Goal: Task Accomplishment & Management: Use online tool/utility

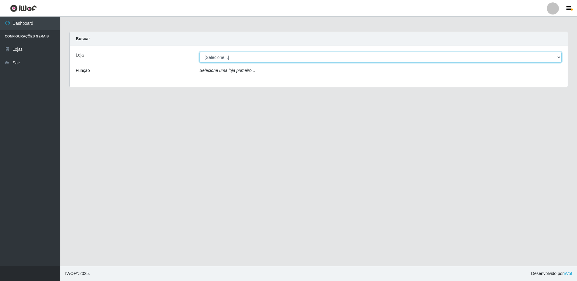
click at [559, 56] on select "[Selecione...] Extrabom - Loja 16 [GEOGRAPHIC_DATA]" at bounding box center [381, 57] width 362 height 11
select select "450"
click at [200, 52] on select "[Selecione...] Extrabom - Loja 16 [GEOGRAPHIC_DATA]" at bounding box center [381, 57] width 362 height 11
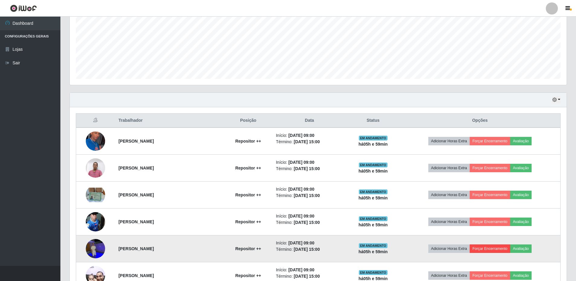
scroll to position [167, 0]
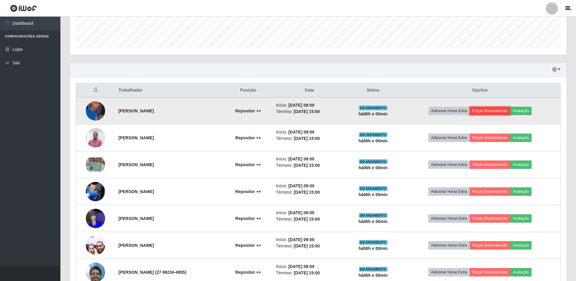
click at [503, 110] on button "Forçar Encerramento" at bounding box center [489, 111] width 40 height 8
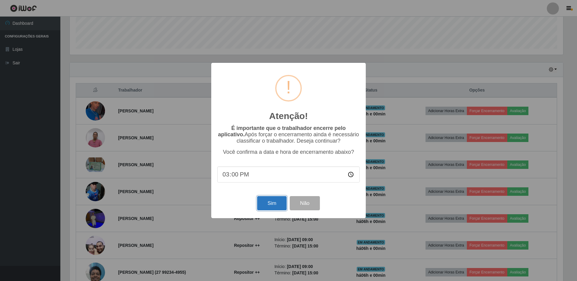
click at [280, 206] on button "Sim" at bounding box center [271, 203] width 29 height 14
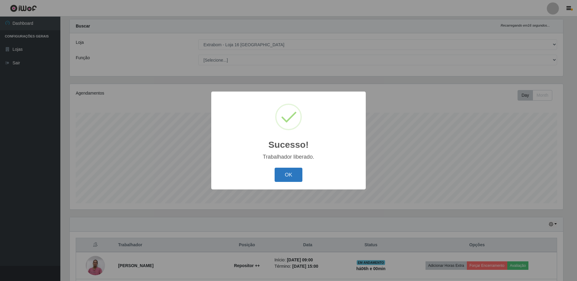
click at [288, 175] on button "OK" at bounding box center [289, 175] width 28 height 14
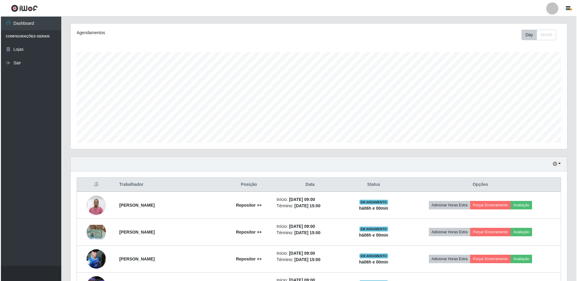
scroll to position [103, 0]
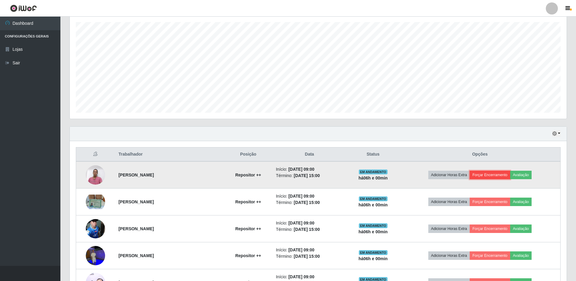
click at [493, 175] on button "Forçar Encerramento" at bounding box center [489, 175] width 40 height 8
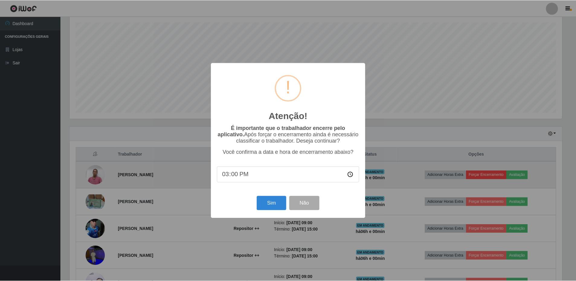
scroll to position [125, 493]
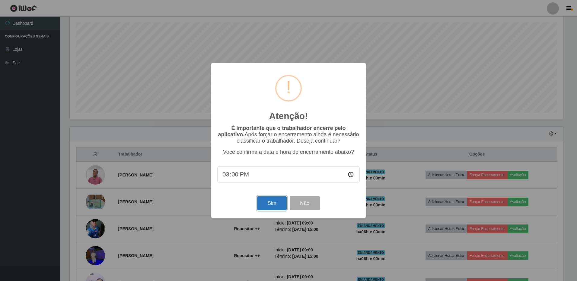
click at [270, 204] on button "Sim" at bounding box center [271, 203] width 29 height 14
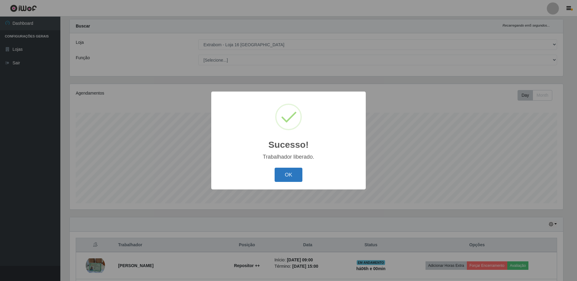
click at [285, 175] on button "OK" at bounding box center [289, 175] width 28 height 14
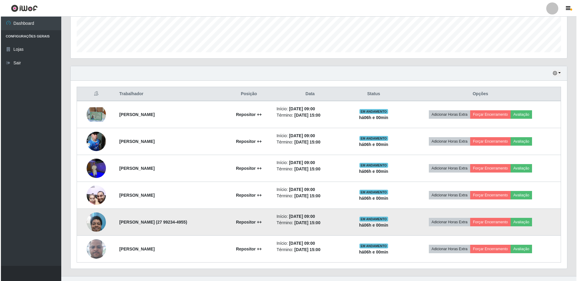
scroll to position [174, 0]
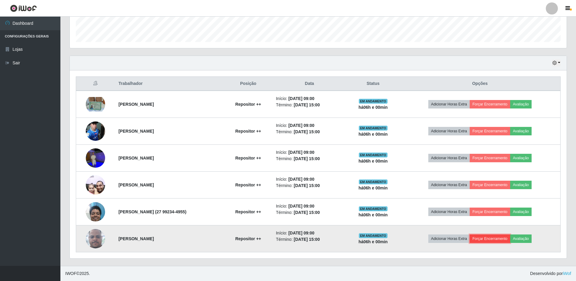
click at [496, 240] on button "Forçar Encerramento" at bounding box center [489, 238] width 40 height 8
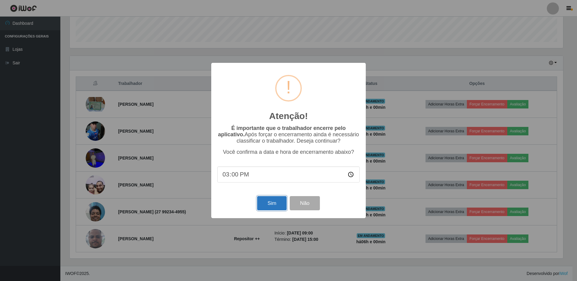
click at [277, 203] on button "Sim" at bounding box center [271, 203] width 29 height 14
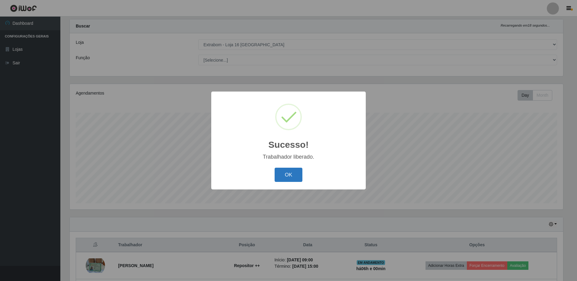
click at [292, 177] on button "OK" at bounding box center [289, 175] width 28 height 14
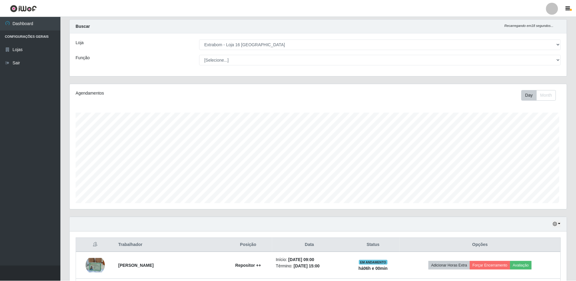
scroll to position [0, 0]
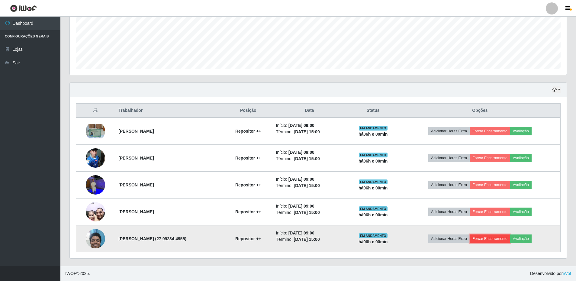
click at [503, 237] on button "Forçar Encerramento" at bounding box center [489, 238] width 40 height 8
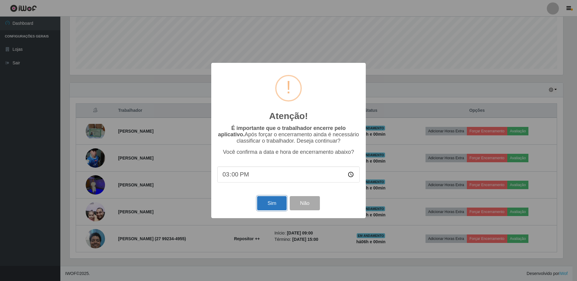
click at [267, 204] on button "Sim" at bounding box center [271, 203] width 29 height 14
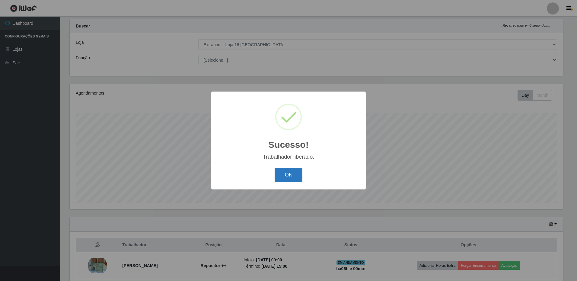
click at [281, 177] on button "OK" at bounding box center [289, 175] width 28 height 14
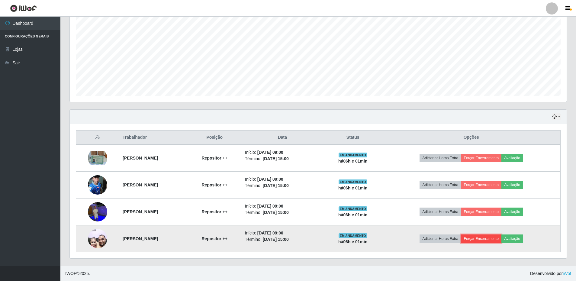
click at [490, 238] on button "Forçar Encerramento" at bounding box center [481, 238] width 40 height 8
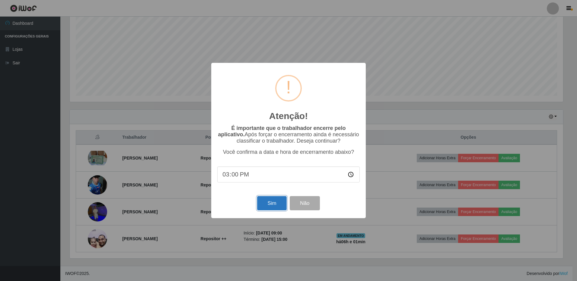
click at [270, 206] on button "Sim" at bounding box center [271, 203] width 29 height 14
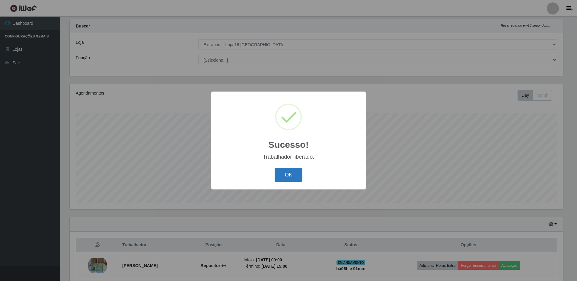
click at [288, 176] on button "OK" at bounding box center [289, 175] width 28 height 14
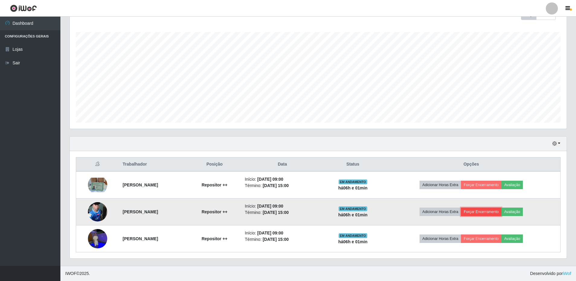
click at [484, 211] on button "Forçar Encerramento" at bounding box center [481, 211] width 40 height 8
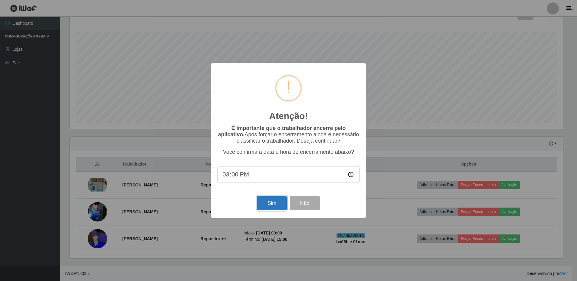
click at [269, 204] on button "Sim" at bounding box center [271, 203] width 29 height 14
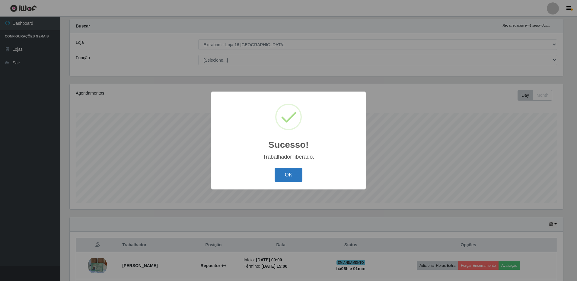
click at [296, 178] on button "OK" at bounding box center [289, 175] width 28 height 14
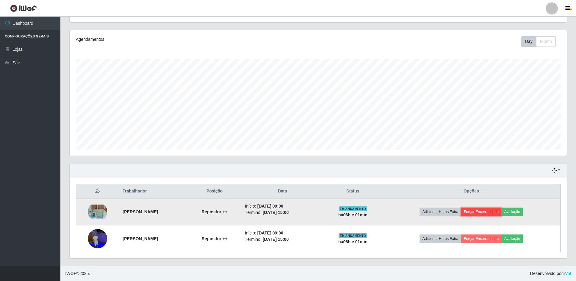
click at [496, 212] on button "Forçar Encerramento" at bounding box center [481, 211] width 40 height 8
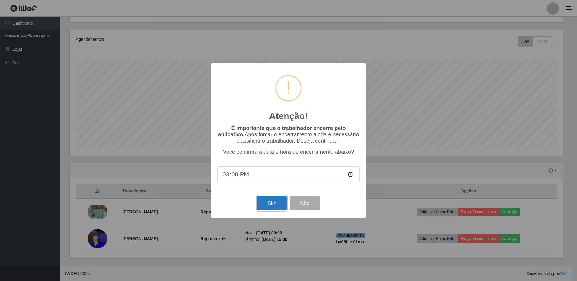
click at [270, 206] on button "Sim" at bounding box center [271, 203] width 29 height 14
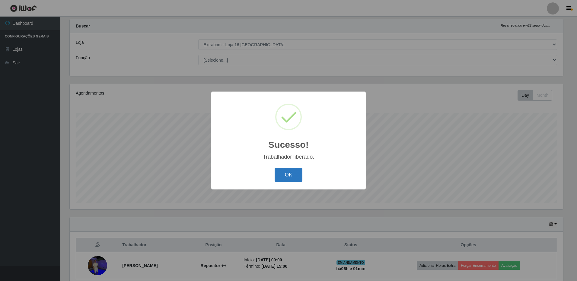
click at [289, 175] on button "OK" at bounding box center [289, 175] width 28 height 14
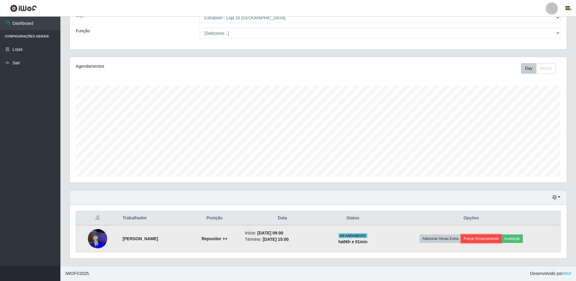
click at [491, 235] on button "Forçar Encerramento" at bounding box center [481, 238] width 40 height 8
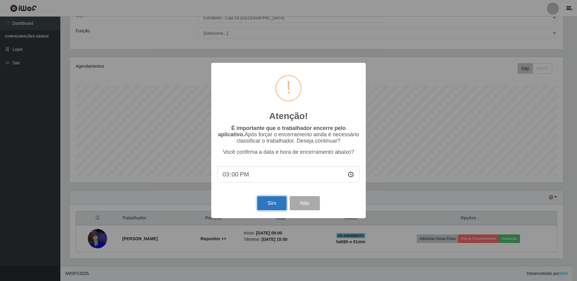
drag, startPoint x: 267, startPoint y: 204, endPoint x: 273, endPoint y: 207, distance: 6.9
click at [267, 205] on button "Sim" at bounding box center [271, 203] width 29 height 14
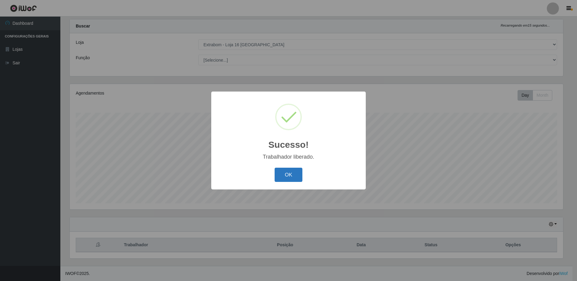
drag, startPoint x: 290, startPoint y: 177, endPoint x: 286, endPoint y: 174, distance: 4.4
click at [288, 180] on button "OK" at bounding box center [289, 175] width 28 height 14
